Goal: Entertainment & Leisure: Consume media (video, audio)

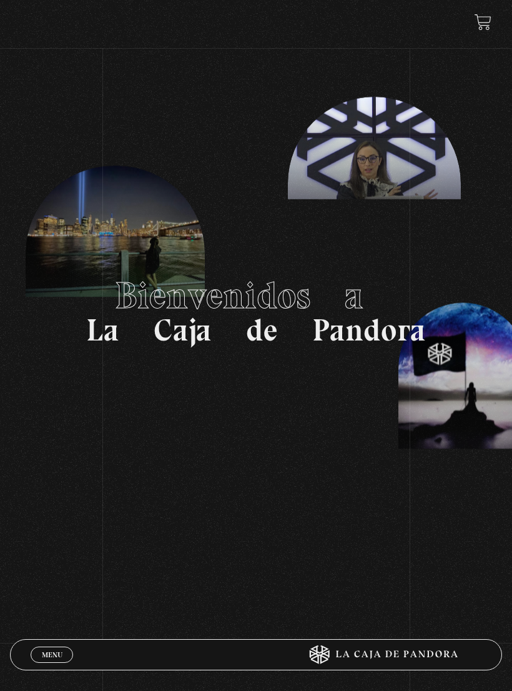
click at [59, 648] on link "Menu Cerrar" at bounding box center [52, 655] width 42 height 16
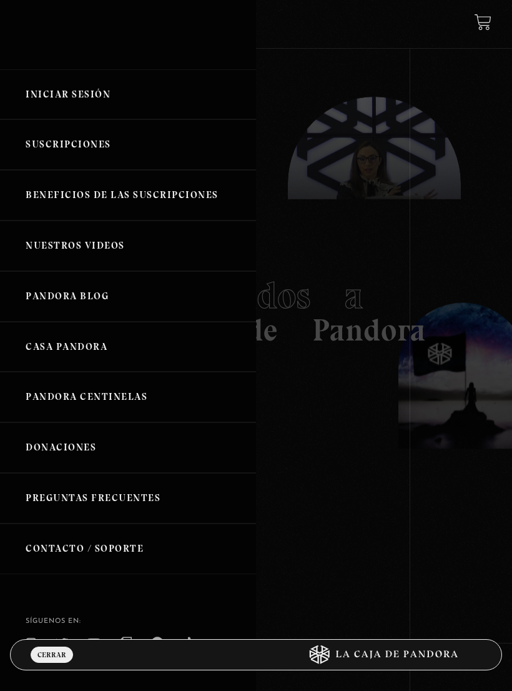
click at [93, 90] on link "Iniciar Sesión" at bounding box center [128, 94] width 256 height 51
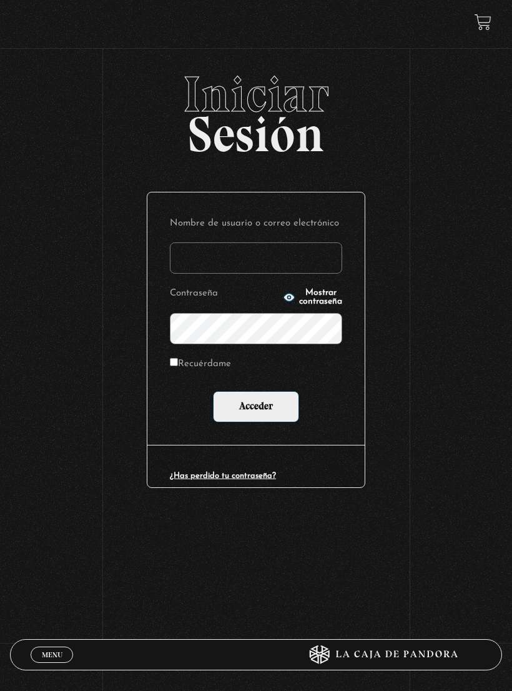
type input "le.ga.mo27@gmail.com"
click at [256, 407] on input "Acceder" at bounding box center [256, 406] width 86 height 31
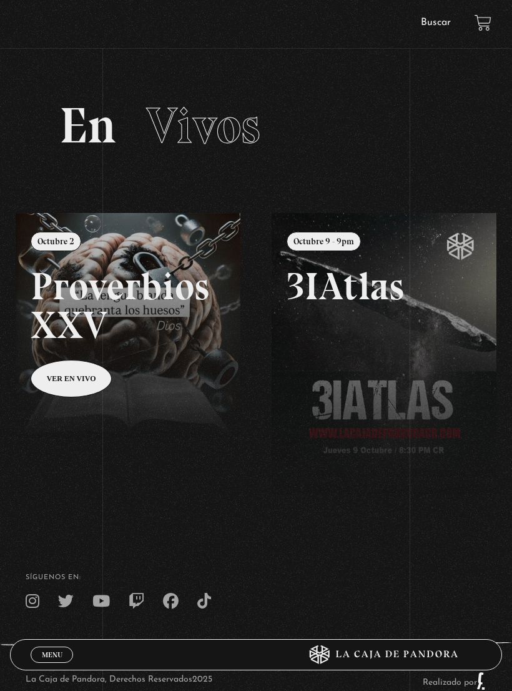
click at [57, 653] on span "Menu" at bounding box center [52, 654] width 21 height 7
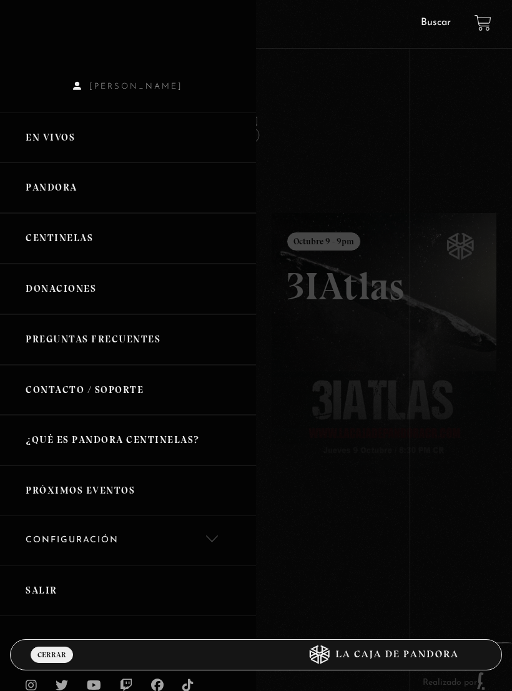
click at [59, 239] on link "Centinelas" at bounding box center [128, 238] width 256 height 51
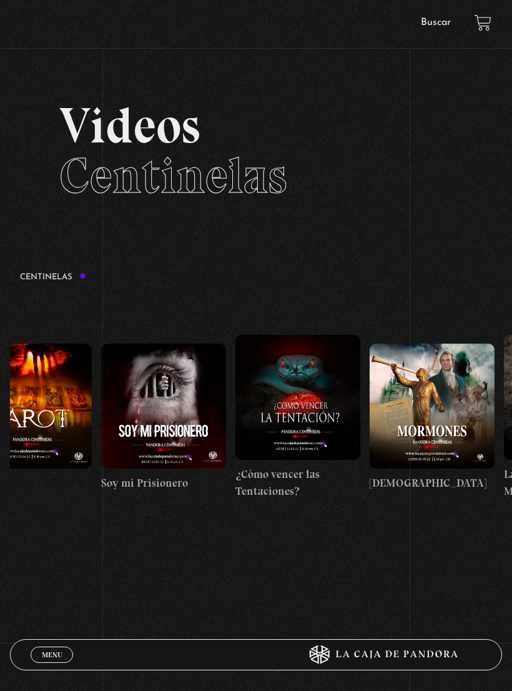
click at [59, 651] on span "Menu" at bounding box center [52, 654] width 21 height 7
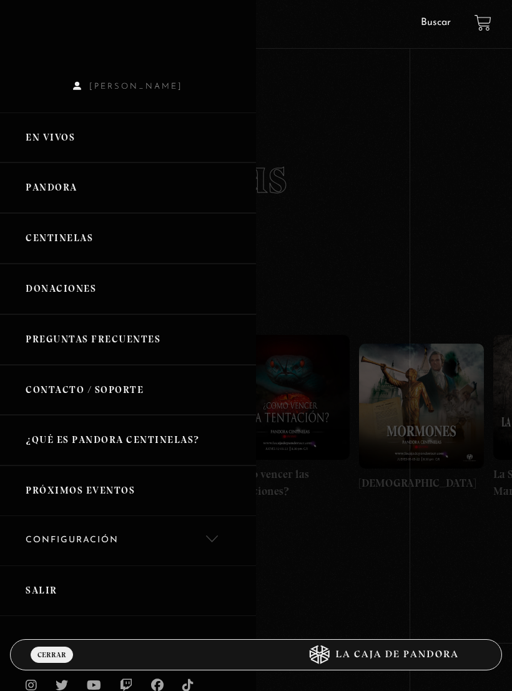
scroll to position [0, 8650]
click at [55, 187] on link "Pandora" at bounding box center [128, 187] width 256 height 51
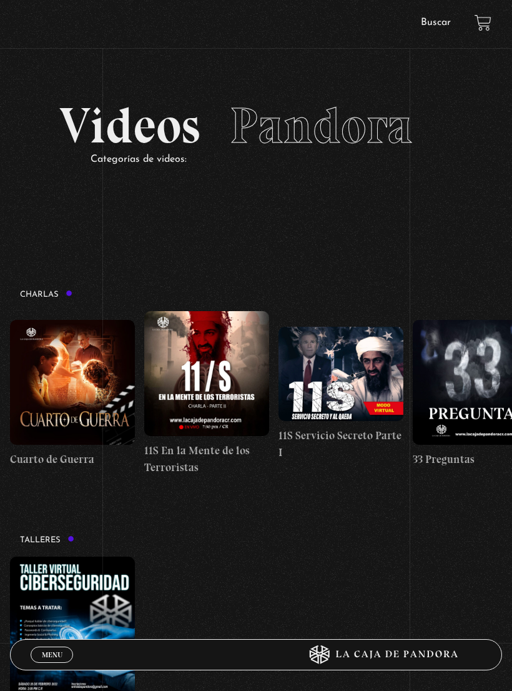
click at [51, 651] on span "Menu" at bounding box center [52, 654] width 21 height 7
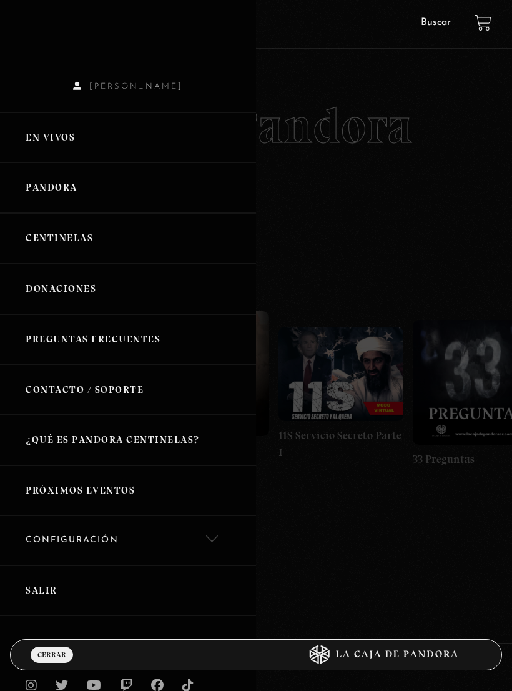
click at [68, 144] on link "En vivos" at bounding box center [128, 137] width 256 height 51
